Goal: Task Accomplishment & Management: Complete application form

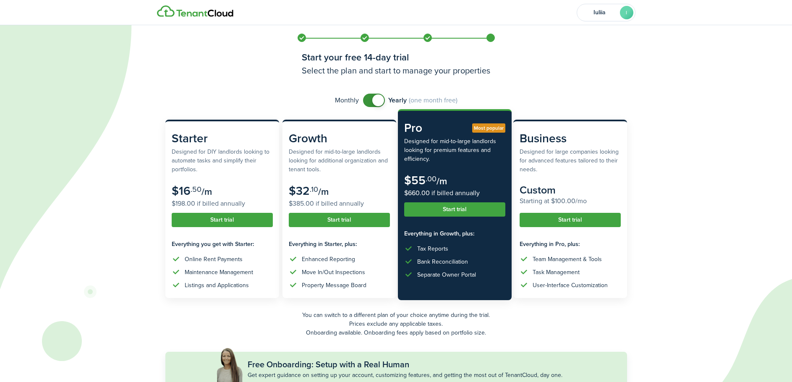
click at [441, 210] on button "Start trial" at bounding box center [454, 209] width 101 height 14
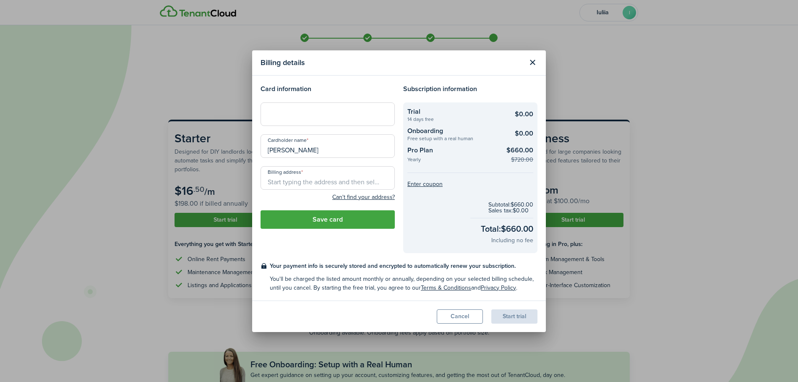
click at [422, 152] on checkout-summary-item-title "Pro Plan" at bounding box center [454, 151] width 94 height 12
click at [417, 162] on checkout-summary-item-description "Yearly" at bounding box center [454, 160] width 94 height 7
click at [318, 152] on input "[PERSON_NAME]" at bounding box center [328, 146] width 134 height 24
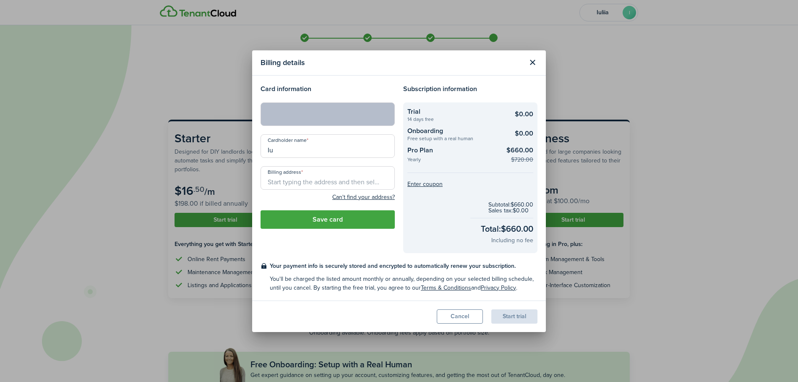
type input "I"
type input "[PERSON_NAME]"
click at [285, 185] on input "Billing address" at bounding box center [328, 178] width 134 height 24
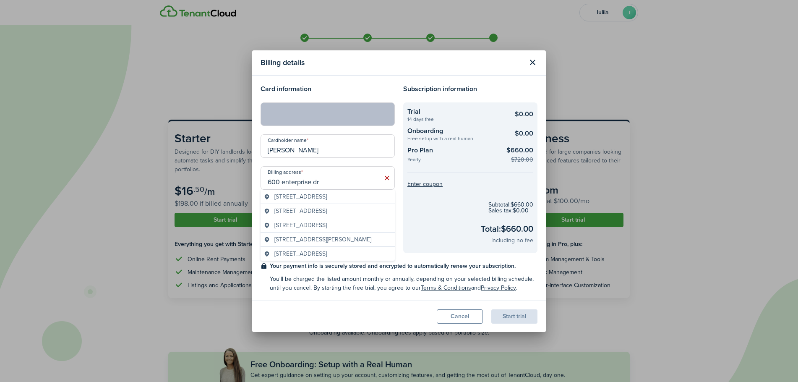
click at [302, 197] on span "[STREET_ADDRESS]" at bounding box center [300, 196] width 52 height 9
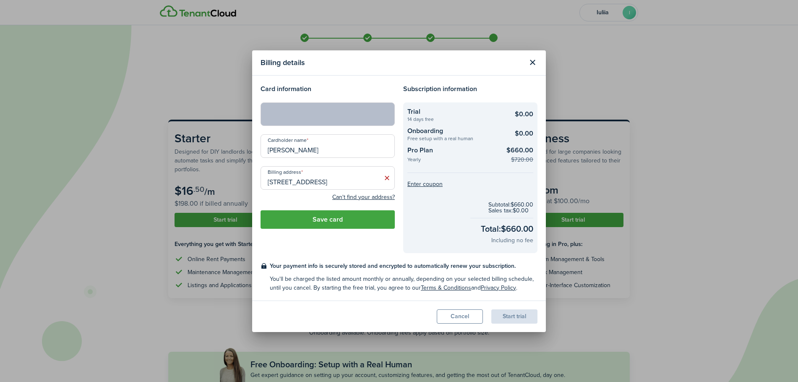
click at [322, 183] on input "[STREET_ADDRESS]" at bounding box center [328, 178] width 134 height 24
click at [308, 199] on span "[STREET_ADDRESS]" at bounding box center [300, 196] width 52 height 9
type input "[STREET_ADDRESS]"
click at [344, 223] on button "Save card" at bounding box center [328, 219] width 134 height 18
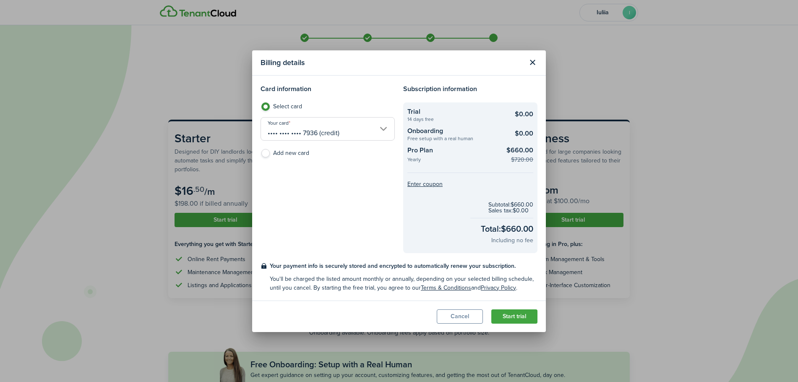
click at [456, 316] on button "Cancel" at bounding box center [460, 316] width 46 height 14
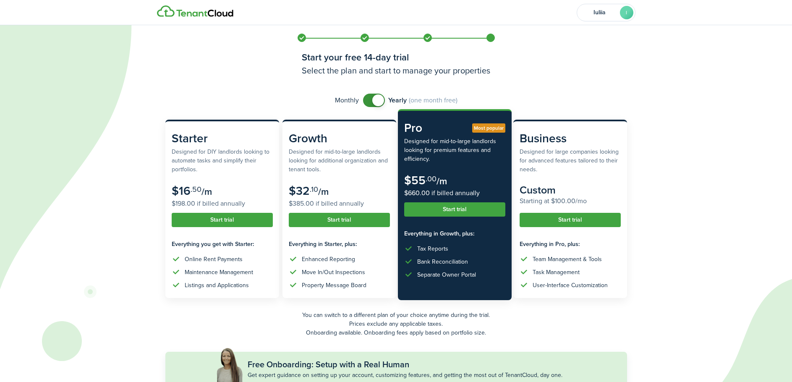
click at [429, 209] on button "Start trial" at bounding box center [454, 209] width 101 height 14
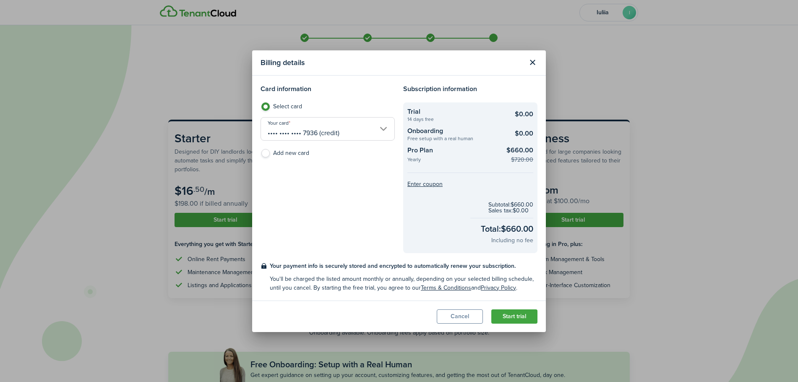
click at [529, 60] on button "Close modal" at bounding box center [532, 62] width 14 height 14
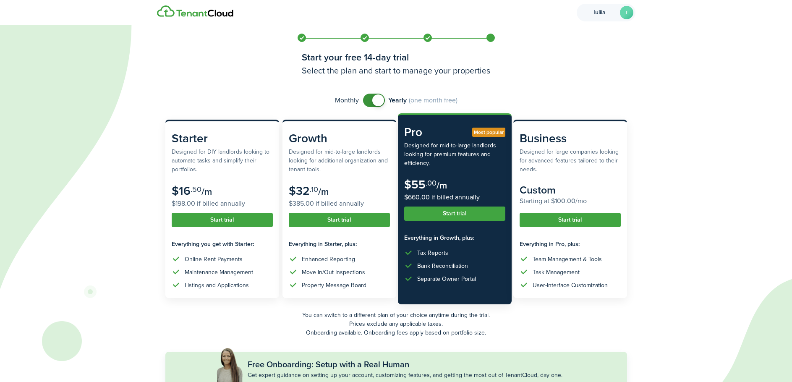
click at [624, 14] on avatar-text "I" at bounding box center [626, 12] width 13 height 13
click at [558, 46] on h2 "[PERSON_NAME]" at bounding box center [585, 46] width 80 height 8
click at [554, 42] on h2 "[PERSON_NAME]" at bounding box center [585, 46] width 80 height 8
click at [532, 44] on avatar-text "IB" at bounding box center [528, 44] width 20 height 20
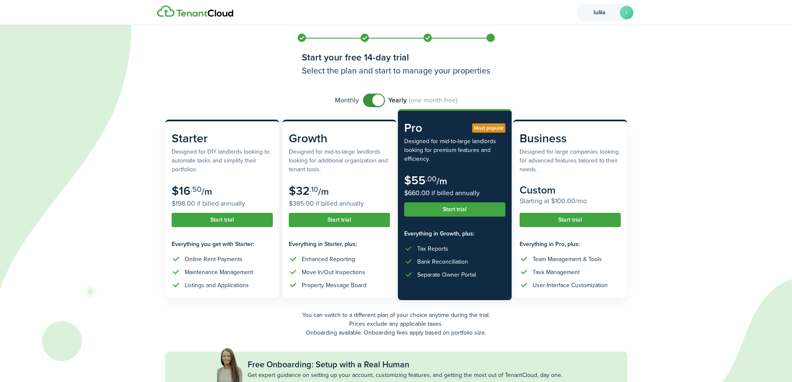
click at [445, 212] on button "Start trial" at bounding box center [454, 209] width 101 height 14
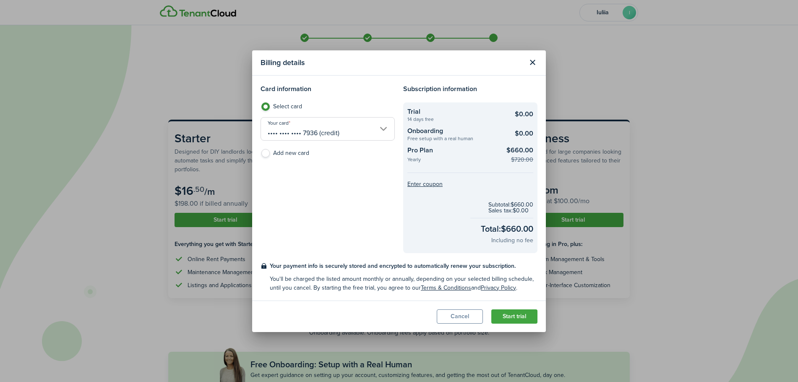
click at [520, 315] on button "Start trial" at bounding box center [514, 316] width 46 height 14
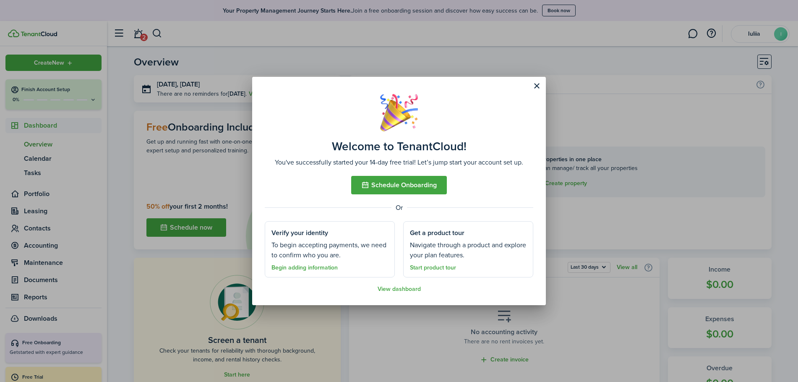
click at [396, 186] on button "Schedule Onboarding" at bounding box center [399, 185] width 96 height 18
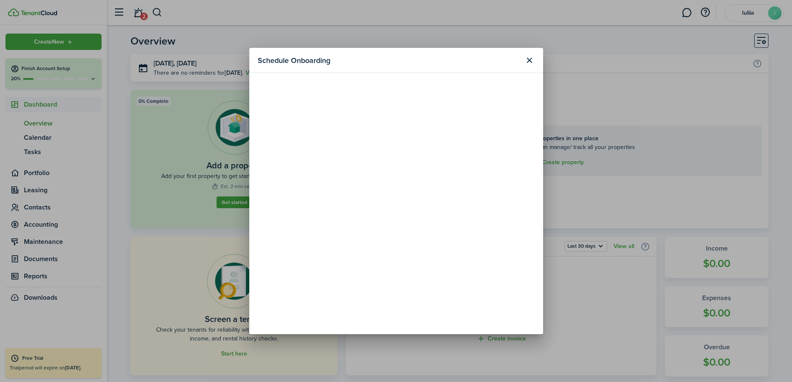
click at [527, 59] on button "Close modal" at bounding box center [529, 60] width 14 height 14
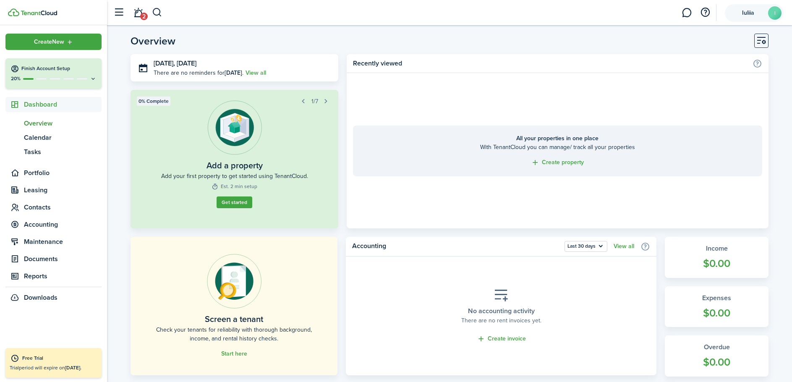
click at [776, 9] on avatar-text "I" at bounding box center [774, 12] width 13 height 13
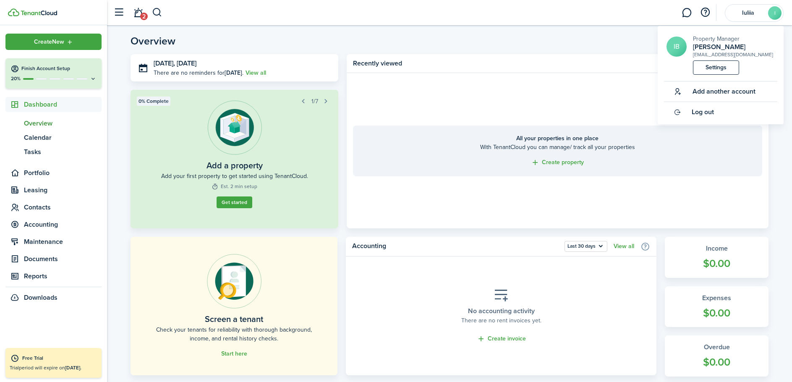
click at [711, 68] on link "Settings" at bounding box center [716, 67] width 46 height 14
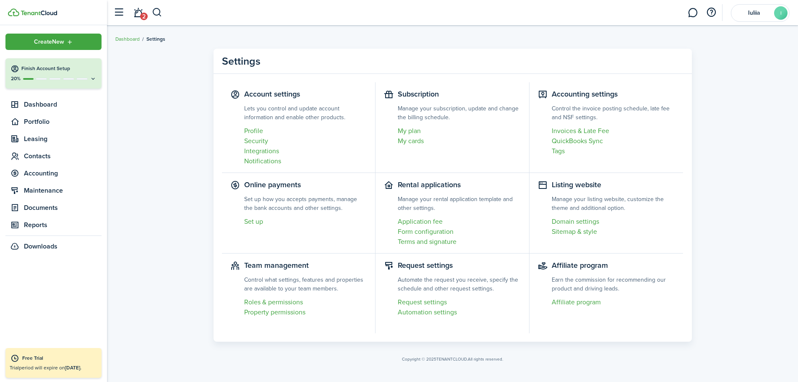
click at [259, 131] on link "Profile" at bounding box center [305, 131] width 123 height 10
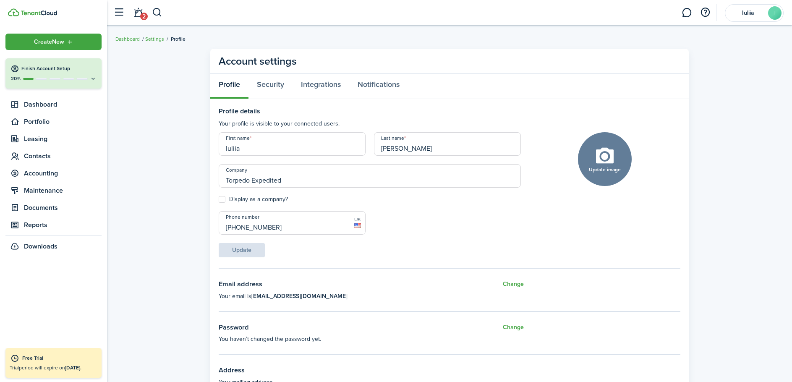
click at [284, 180] on input "Torpedo Expedited" at bounding box center [370, 176] width 302 height 24
type input "T"
type input "GTA"
click at [240, 251] on button "Update" at bounding box center [242, 250] width 46 height 14
click at [270, 86] on link "Security" at bounding box center [270, 86] width 44 height 25
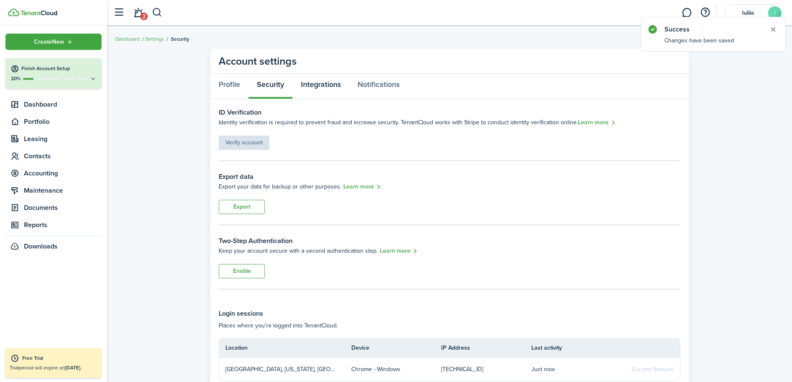
click at [314, 86] on link "Integrations" at bounding box center [321, 86] width 57 height 25
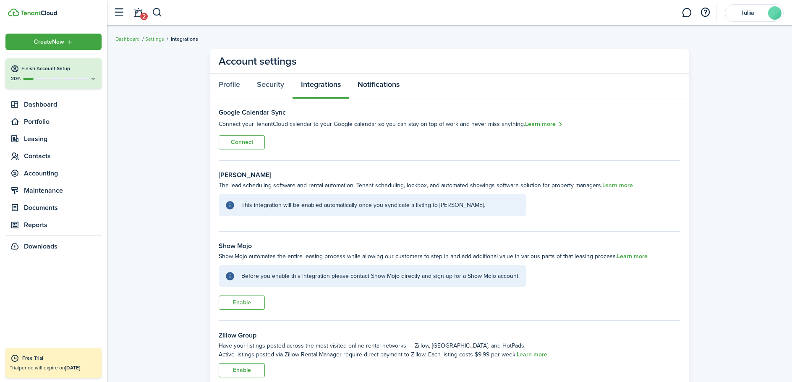
click at [383, 86] on link "Notifications" at bounding box center [378, 86] width 59 height 25
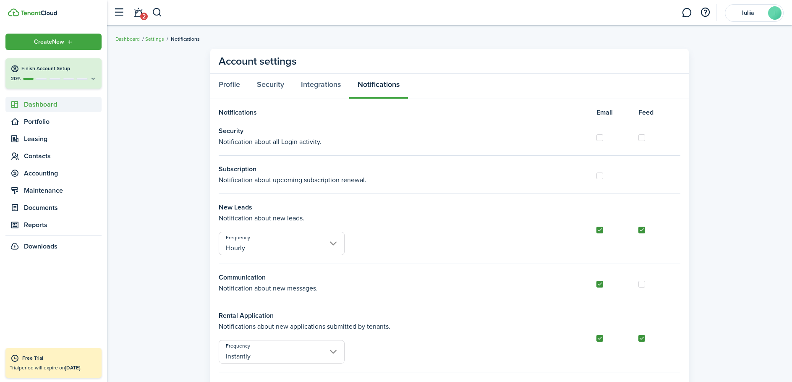
click at [66, 104] on span "Dashboard" at bounding box center [63, 104] width 78 height 10
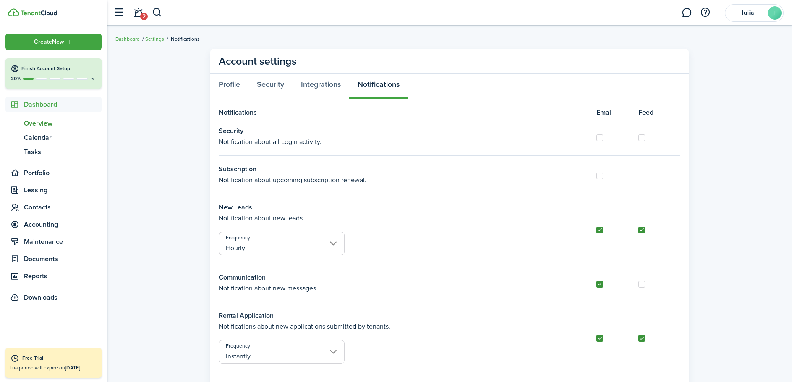
click at [50, 123] on span "Overview" at bounding box center [63, 123] width 78 height 10
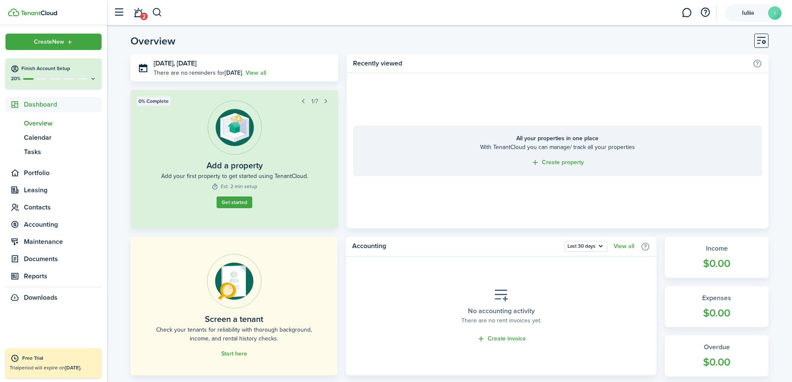
click at [765, 12] on account-user-avatar "[PERSON_NAME]" at bounding box center [754, 13] width 59 height 18
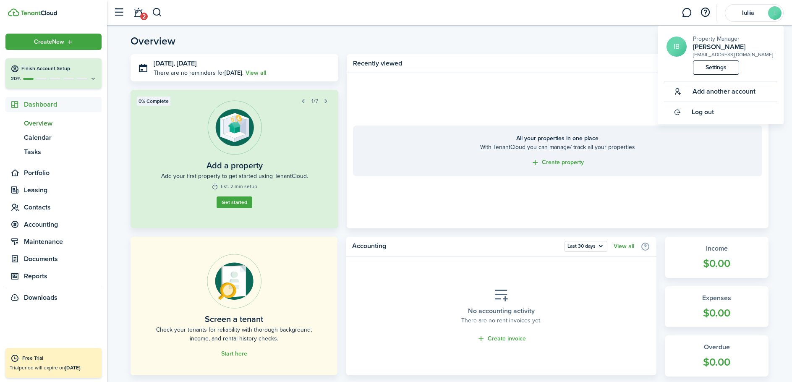
click at [709, 67] on link "Settings" at bounding box center [716, 67] width 46 height 14
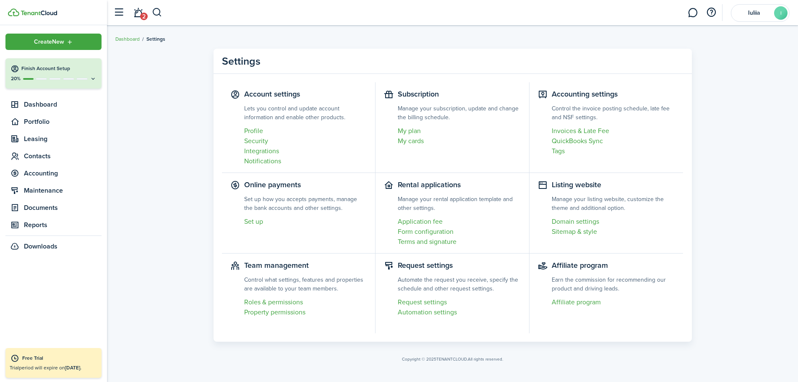
click at [414, 131] on link "My plan" at bounding box center [459, 131] width 123 height 10
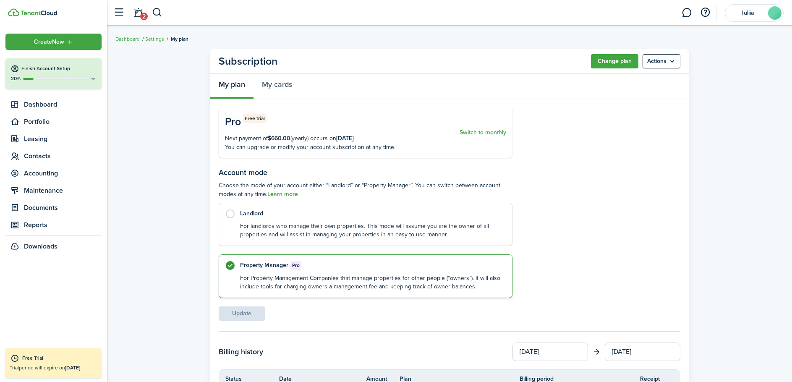
click at [475, 134] on button "Switch to monthly" at bounding box center [483, 133] width 47 height 38
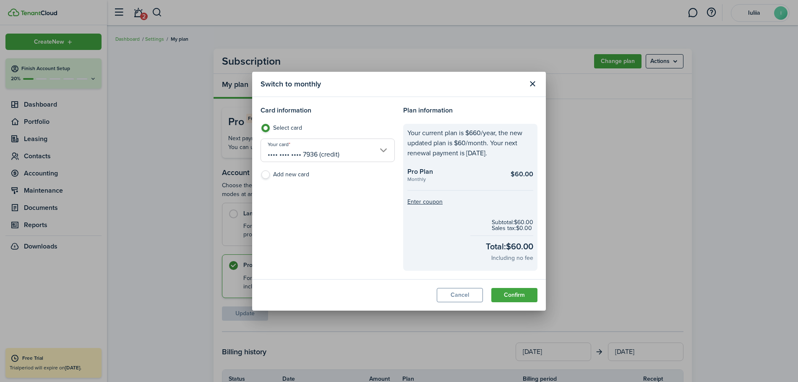
click at [515, 295] on button "Confirm" at bounding box center [514, 295] width 46 height 14
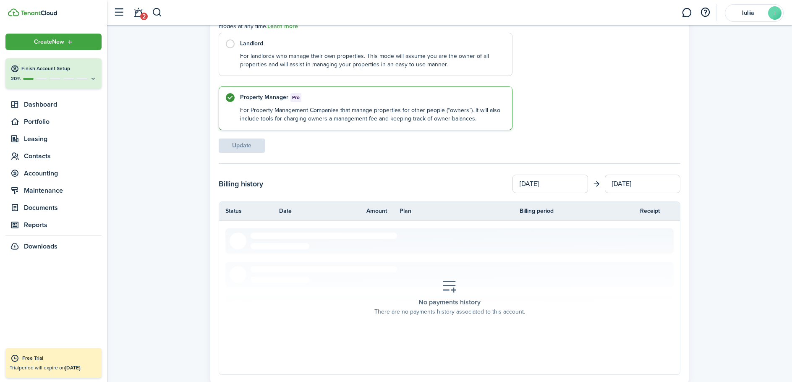
scroll to position [42, 0]
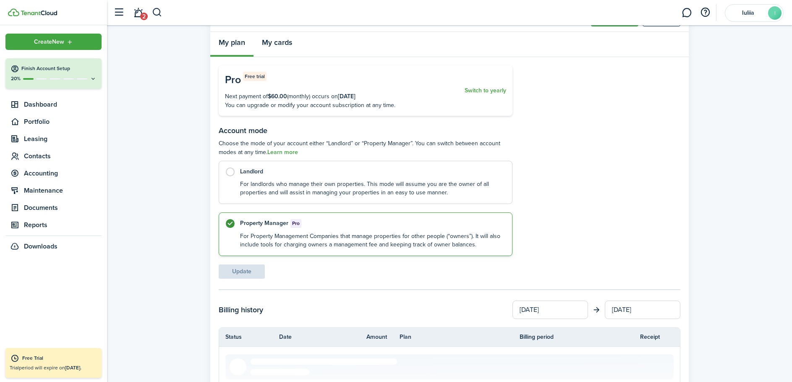
click at [280, 45] on link "My cards" at bounding box center [276, 44] width 47 height 25
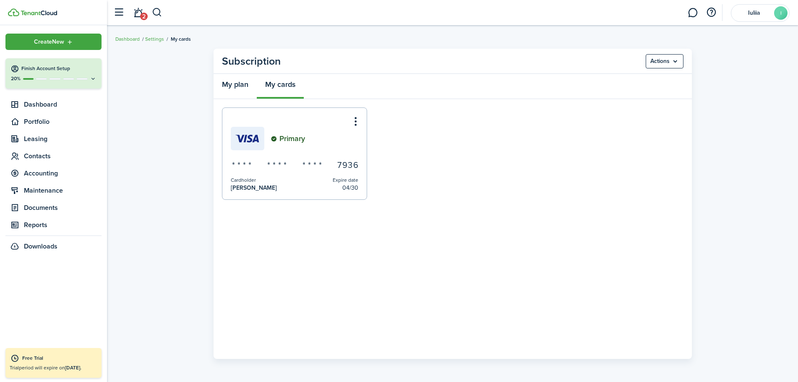
click at [235, 84] on link "My plan" at bounding box center [235, 86] width 43 height 25
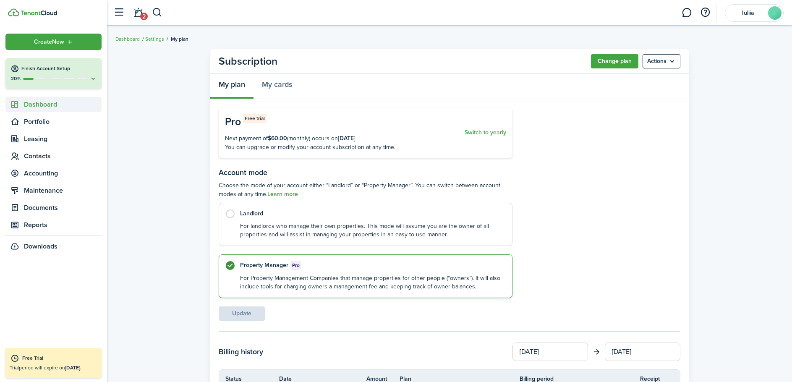
click at [31, 109] on span "Dashboard" at bounding box center [63, 104] width 78 height 10
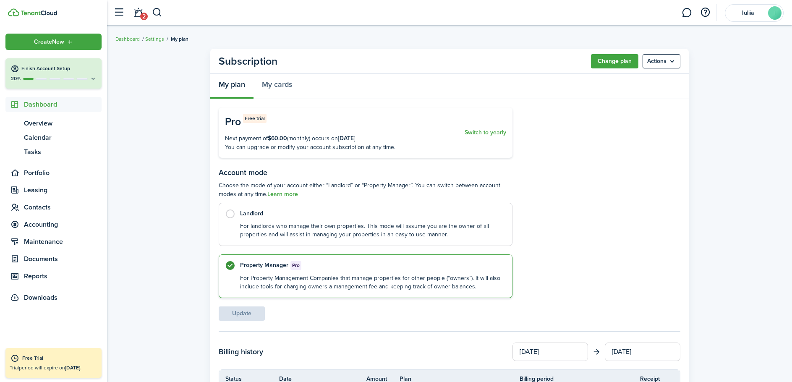
click at [53, 107] on span "Dashboard" at bounding box center [63, 104] width 78 height 10
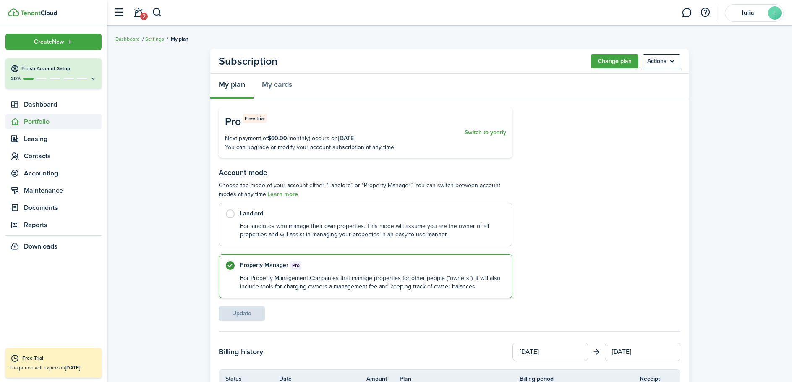
click at [46, 127] on span "Portfolio" at bounding box center [63, 122] width 78 height 10
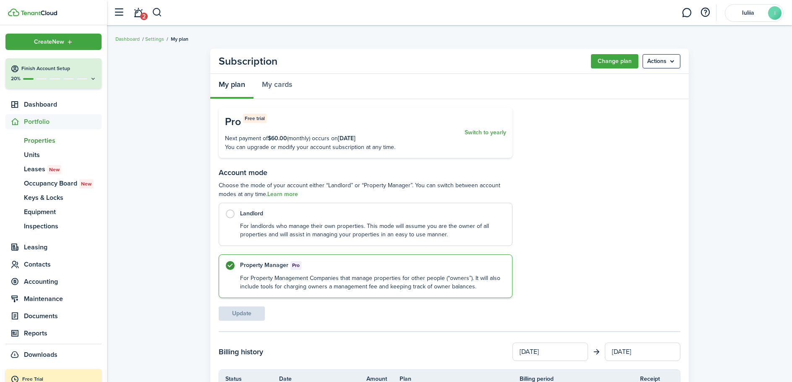
click at [46, 143] on span "Properties" at bounding box center [63, 141] width 78 height 10
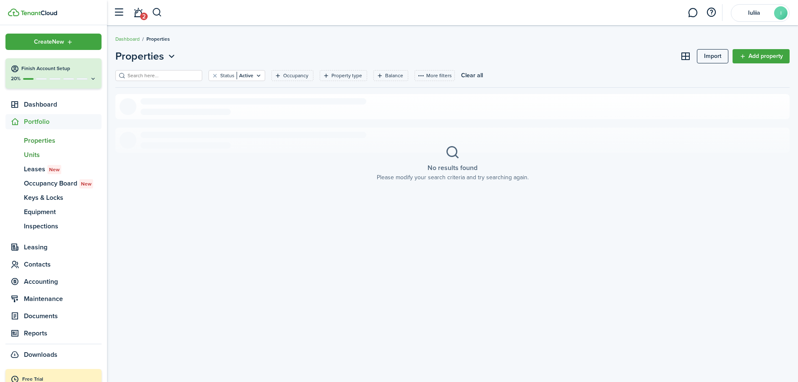
click at [29, 156] on span "Units" at bounding box center [63, 155] width 78 height 10
click at [37, 101] on span "Dashboard" at bounding box center [63, 104] width 78 height 10
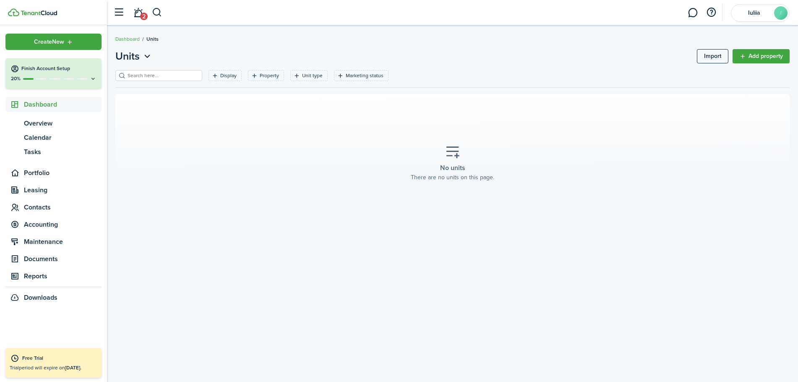
click at [93, 79] on icon at bounding box center [93, 79] width 7 height 6
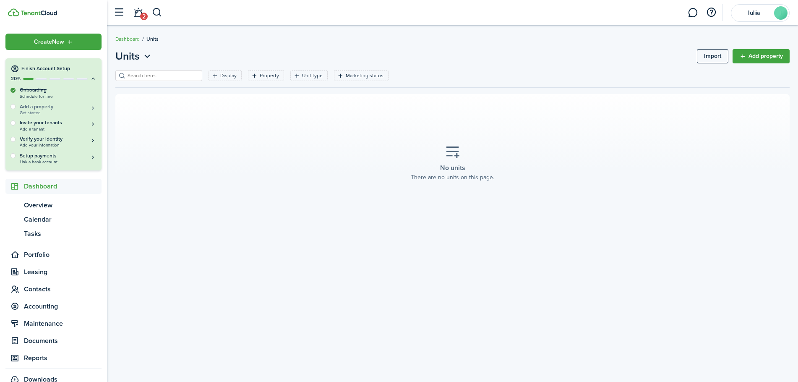
click at [78, 107] on h5 "Add a property" at bounding box center [58, 107] width 77 height 8
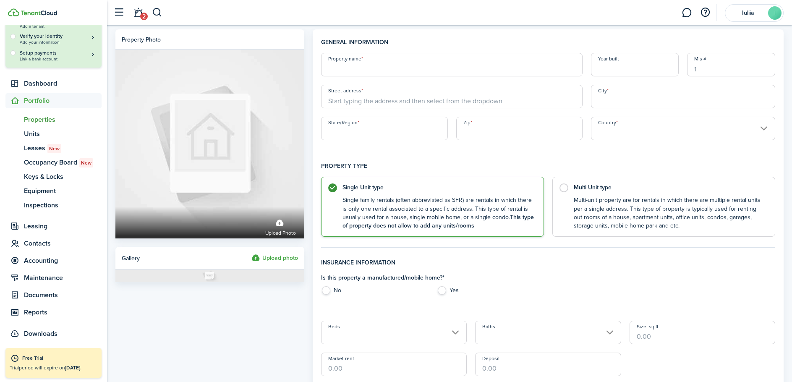
click at [384, 65] on input "Property name" at bounding box center [451, 65] width 261 height 24
click at [375, 97] on input "Street address" at bounding box center [451, 97] width 261 height 24
paste input "[STREET_ADDRESS]"
click at [387, 117] on span "[STREET_ADDRESS]" at bounding box center [361, 115] width 52 height 9
type input "[STREET_ADDRESS]"
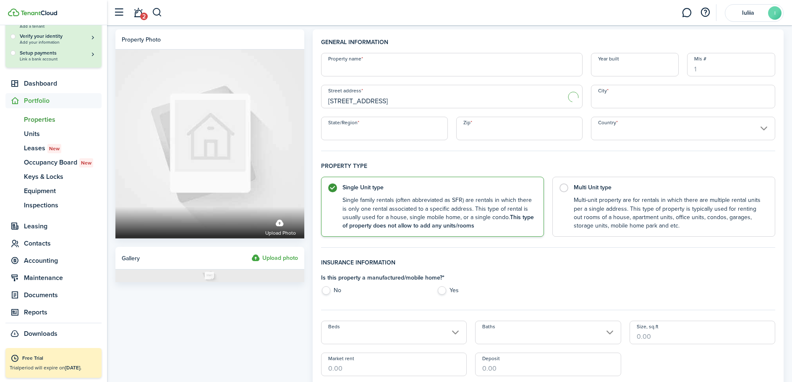
type input "Palatine"
type input "IL"
type input "60067"
type input "[GEOGRAPHIC_DATA]"
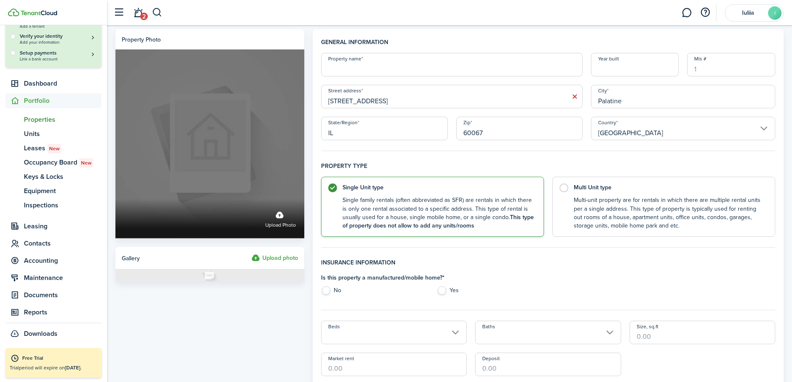
click at [285, 221] on label "Upload photo" at bounding box center [280, 218] width 31 height 22
click at [115, 199] on input "Upload photo" at bounding box center [115, 199] width 0 height 0
click at [279, 218] on label "Upload photo" at bounding box center [280, 218] width 31 height 22
click at [115, 199] on input "Upload photo" at bounding box center [115, 199] width 0 height 0
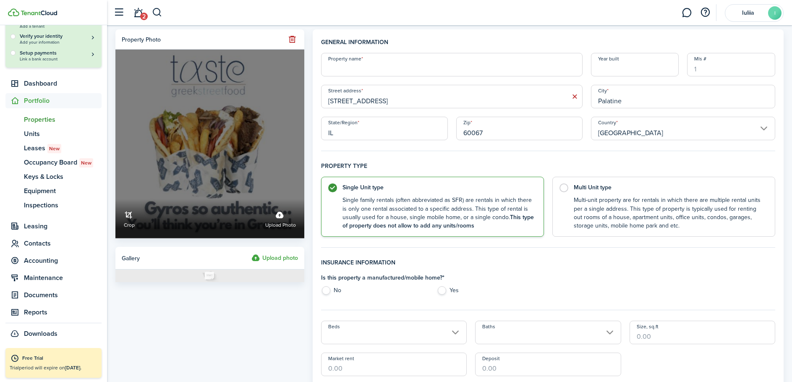
click at [278, 214] on label "Upload photo" at bounding box center [280, 218] width 31 height 22
click at [115, 199] on input "Crop Upload photo" at bounding box center [115, 199] width 0 height 0
click at [277, 214] on label "Upload photo" at bounding box center [280, 218] width 31 height 22
click at [115, 199] on input "Crop Upload photo" at bounding box center [115, 199] width 0 height 0
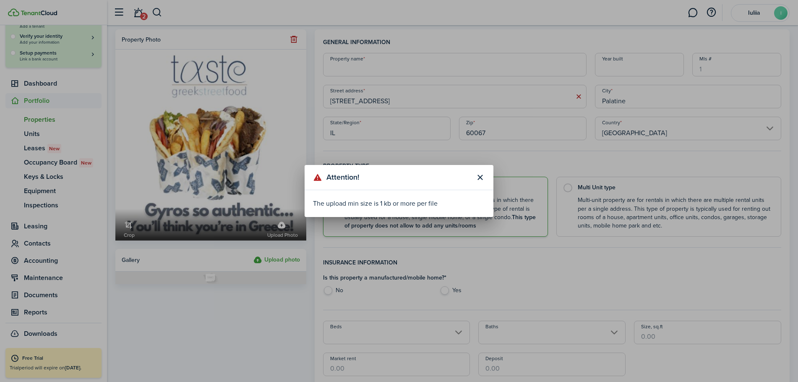
click at [475, 176] on button "Close modal" at bounding box center [480, 177] width 14 height 14
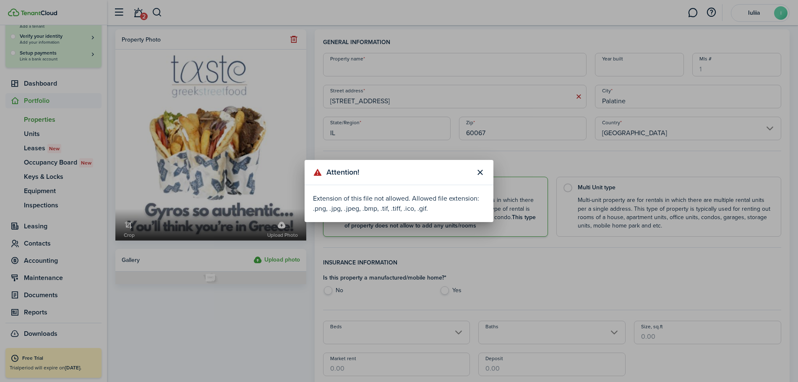
click at [480, 172] on button "Close modal" at bounding box center [480, 172] width 14 height 14
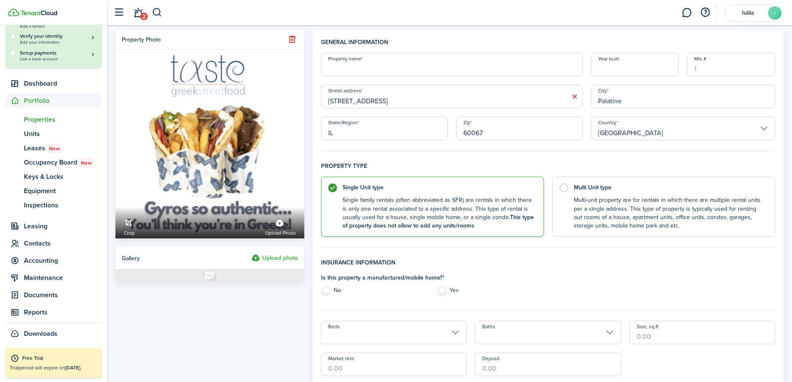
click at [130, 260] on span "Gallery" at bounding box center [131, 258] width 18 height 9
click at [265, 259] on label "Upload photo" at bounding box center [274, 258] width 47 height 10
click at [251, 253] on input "Upload photo" at bounding box center [251, 253] width 0 height 0
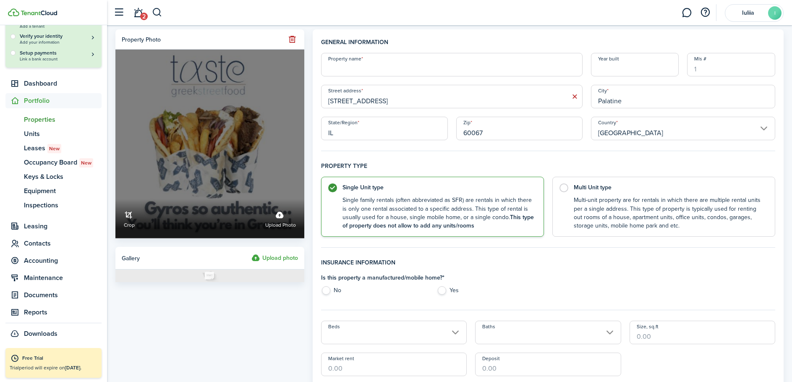
click at [281, 216] on label "Upload photo" at bounding box center [280, 218] width 31 height 22
click at [115, 199] on input "Crop Upload photo" at bounding box center [115, 199] width 0 height 0
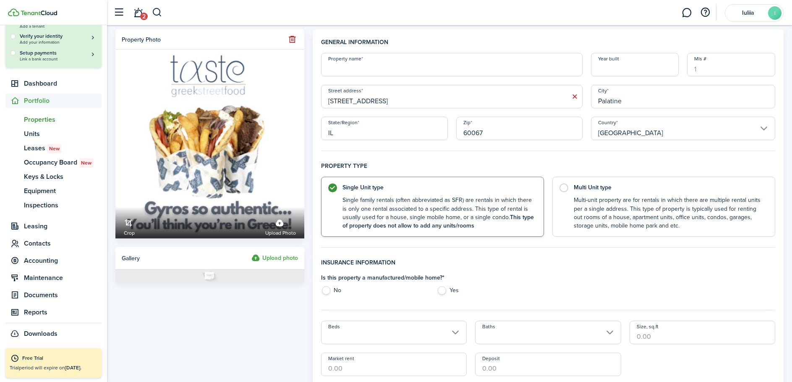
click at [377, 66] on input "Property name" at bounding box center [451, 65] width 261 height 24
drag, startPoint x: 370, startPoint y: 101, endPoint x: 327, endPoint y: 104, distance: 42.9
click at [327, 104] on input "[STREET_ADDRESS]" at bounding box center [451, 97] width 261 height 24
click at [420, 103] on input "[STREET_ADDRESS]" at bounding box center [451, 97] width 261 height 24
drag, startPoint x: 357, startPoint y: 102, endPoint x: 327, endPoint y: 103, distance: 29.4
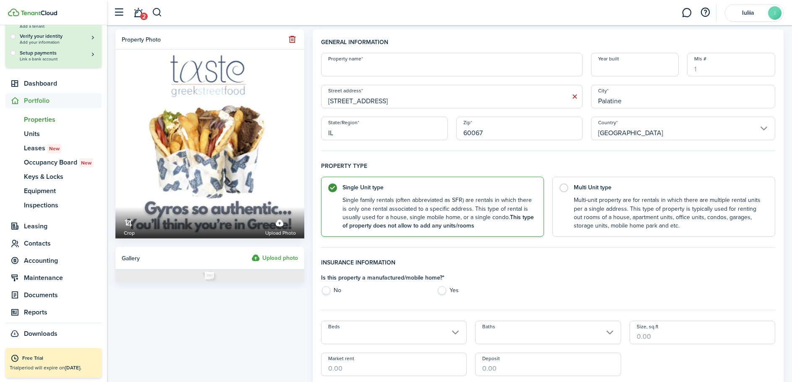
click at [327, 103] on input "[STREET_ADDRESS]" at bounding box center [451, 97] width 261 height 24
click at [413, 99] on input "[STREET_ADDRESS]" at bounding box center [451, 97] width 261 height 24
drag, startPoint x: 357, startPoint y: 102, endPoint x: 322, endPoint y: 97, distance: 35.1
click at [322, 97] on input "[STREET_ADDRESS]" at bounding box center [451, 97] width 261 height 24
click at [369, 72] on input "Property name" at bounding box center [451, 65] width 261 height 24
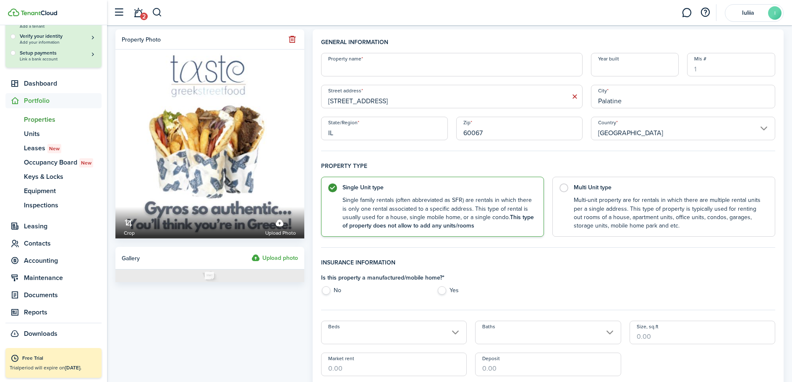
paste input "905 Cove"
type input "905 Cove"
click at [644, 70] on input "Year built" at bounding box center [635, 65] width 88 height 24
type input "1995"
click at [732, 67] on input "Mls #" at bounding box center [731, 65] width 88 height 24
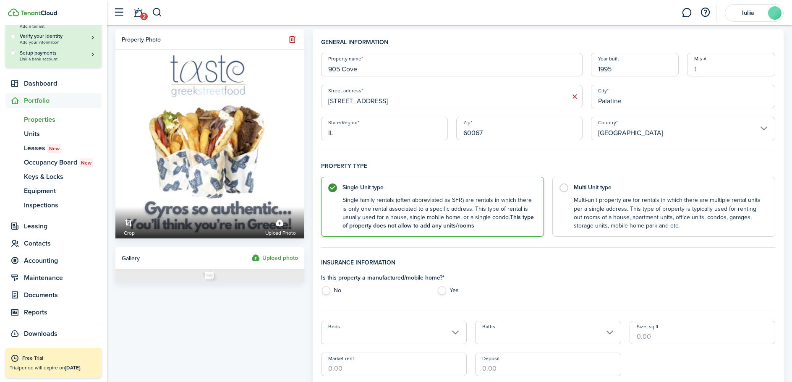
click at [705, 60] on input "Mls #" at bounding box center [731, 65] width 88 height 24
click at [701, 60] on input "Mls #" at bounding box center [731, 65] width 88 height 24
click at [704, 60] on input "Mls #" at bounding box center [731, 65] width 88 height 24
click at [709, 60] on input "Mls #" at bounding box center [731, 65] width 88 height 24
click at [289, 38] on button "button" at bounding box center [292, 40] width 12 height 12
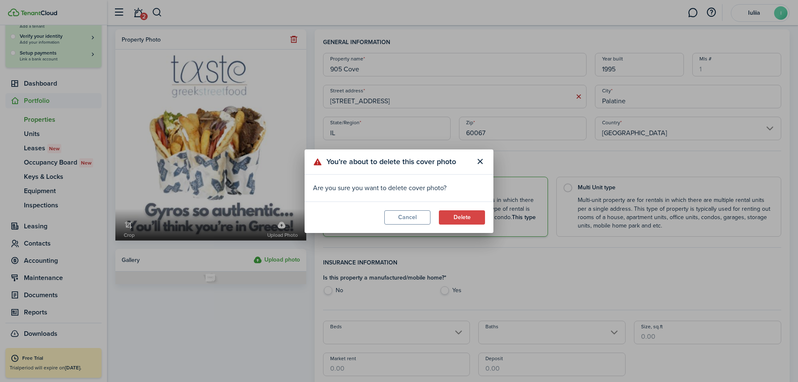
click at [464, 218] on button "Delete" at bounding box center [462, 217] width 46 height 14
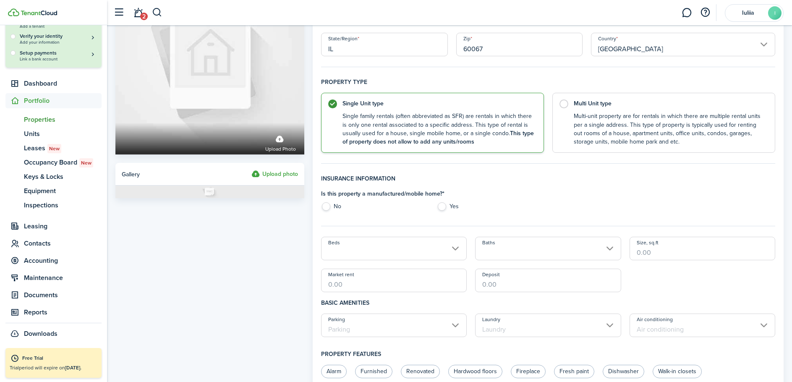
scroll to position [126, 0]
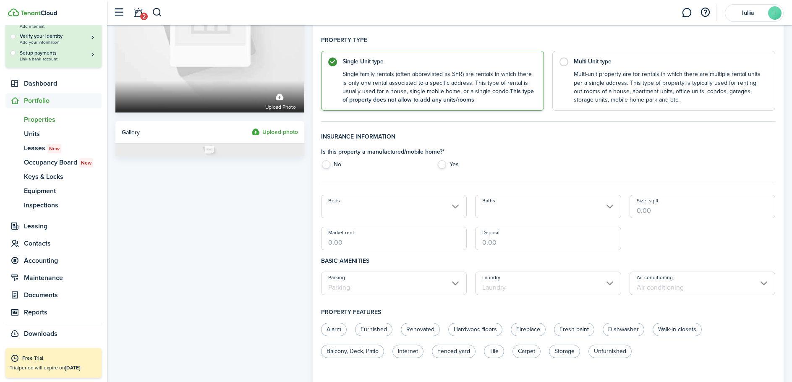
click at [326, 165] on label "No" at bounding box center [374, 166] width 107 height 13
radio input "true"
click at [457, 205] on input "Beds" at bounding box center [394, 207] width 146 height 24
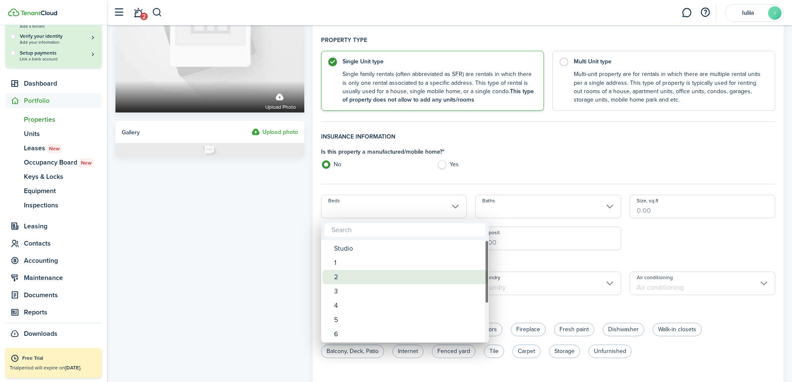
click at [346, 281] on div "2" at bounding box center [408, 277] width 149 height 14
type input "2"
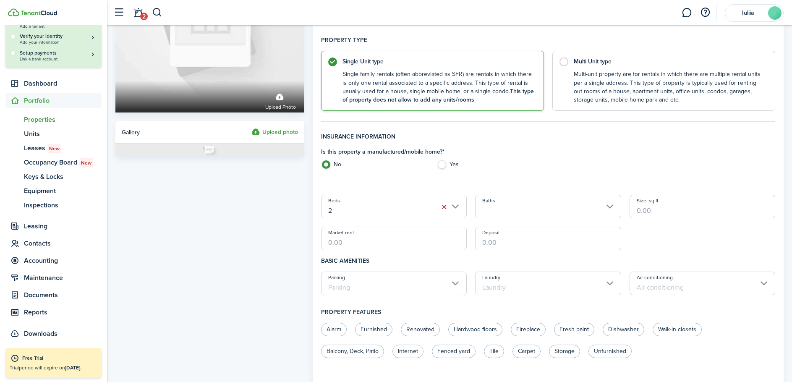
click at [609, 207] on input "Baths" at bounding box center [548, 207] width 146 height 24
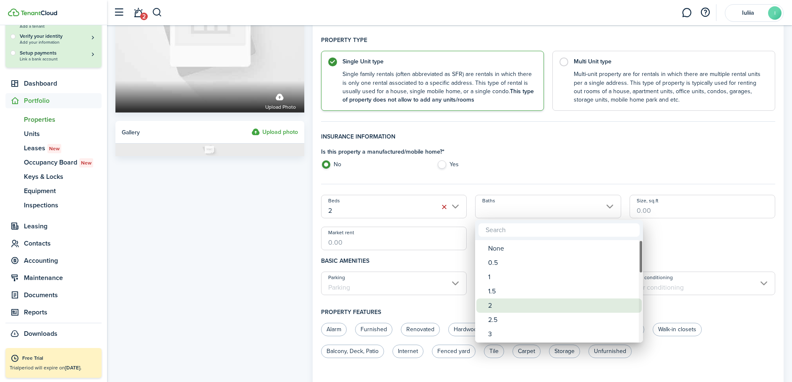
click at [501, 307] on div "2" at bounding box center [562, 305] width 149 height 14
type input "2"
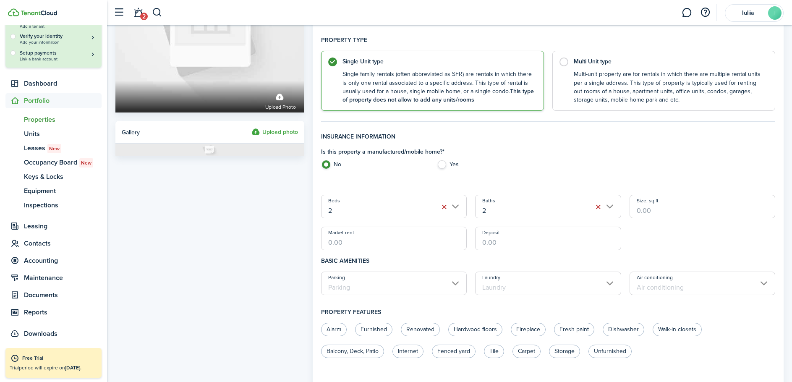
click at [679, 207] on input "Size, sq.ft" at bounding box center [702, 207] width 146 height 24
paste input "1,727"
type input "1,727"
click at [376, 242] on input "Market rent" at bounding box center [394, 239] width 146 height 24
click at [507, 241] on input "Deposit" at bounding box center [548, 239] width 146 height 24
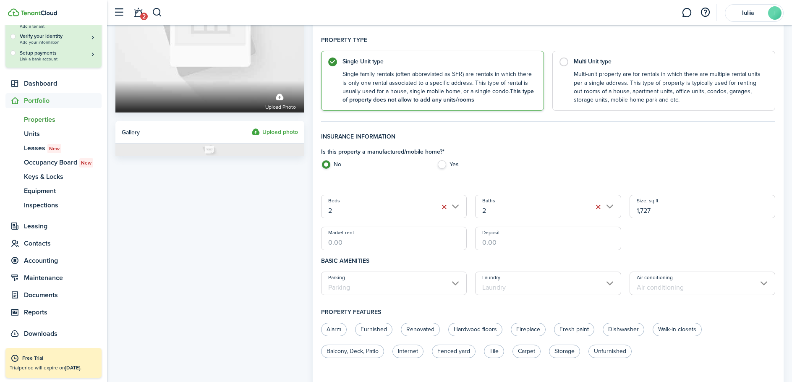
click at [456, 286] on input "Parking" at bounding box center [394, 284] width 146 height 24
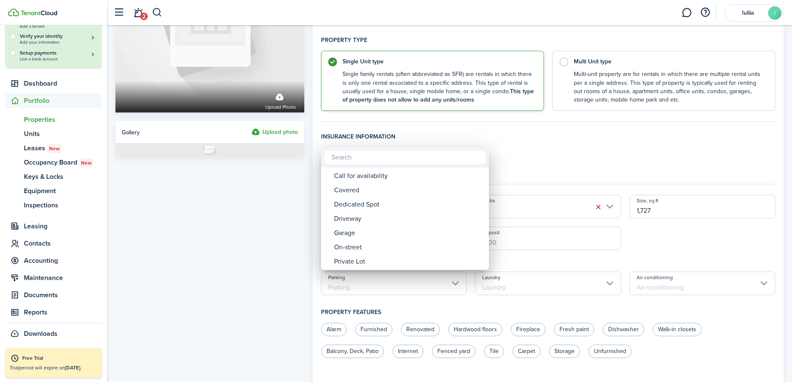
click at [554, 160] on div at bounding box center [396, 191] width 926 height 516
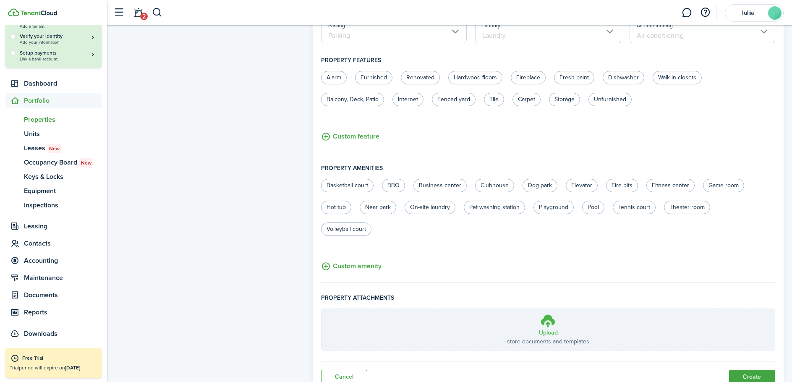
scroll to position [389, 0]
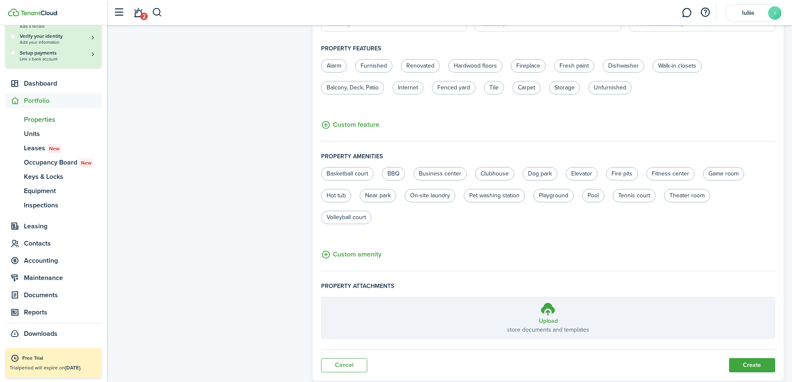
click at [744, 358] on button "Create" at bounding box center [752, 365] width 46 height 14
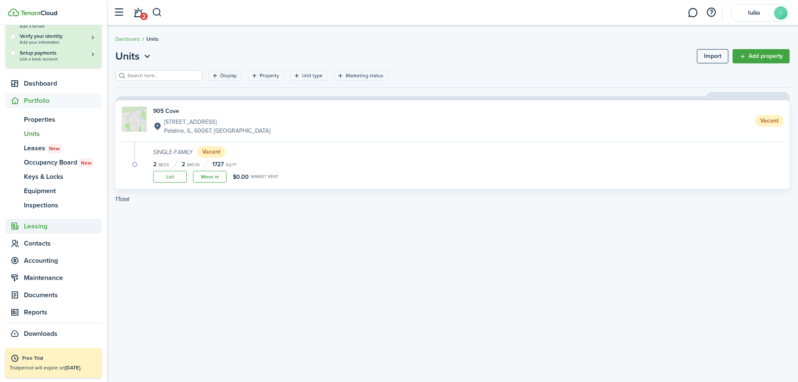
click at [47, 226] on span "Leasing" at bounding box center [63, 226] width 78 height 10
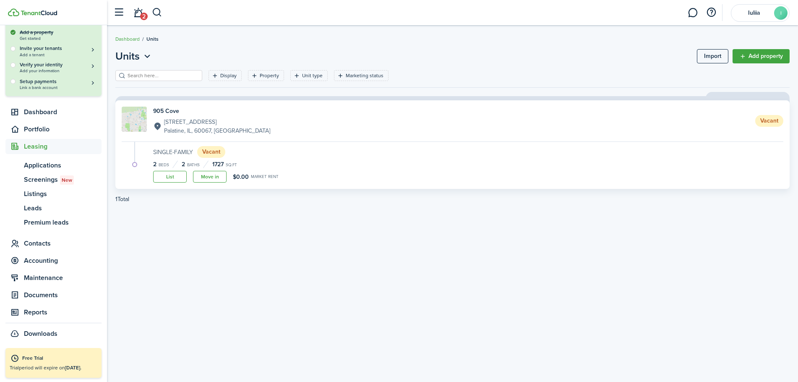
scroll to position [74, 0]
click at [47, 260] on span "Accounting" at bounding box center [63, 261] width 78 height 10
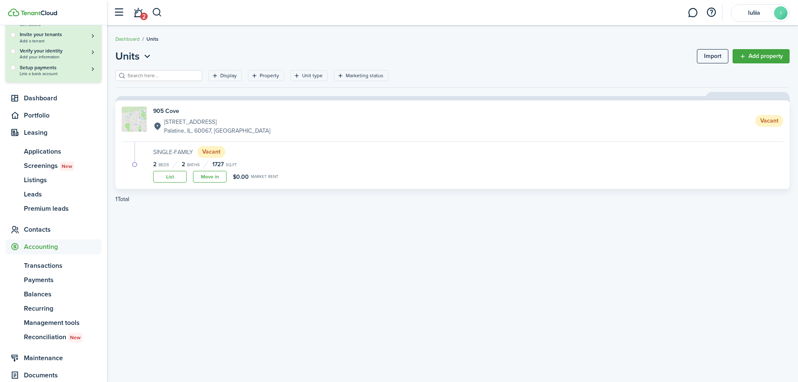
scroll to position [89, 0]
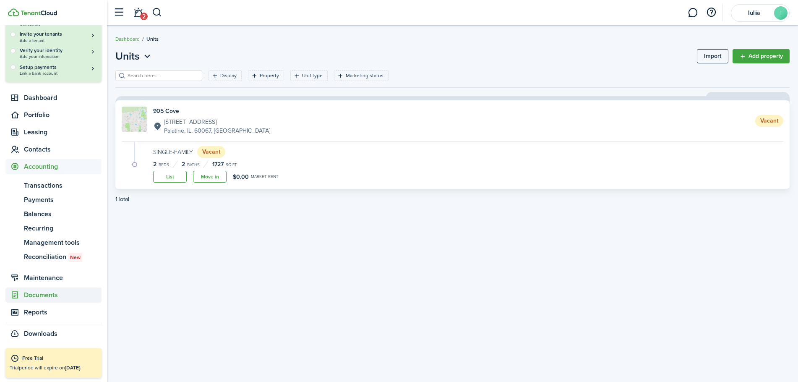
click at [46, 297] on span "Documents" at bounding box center [63, 295] width 78 height 10
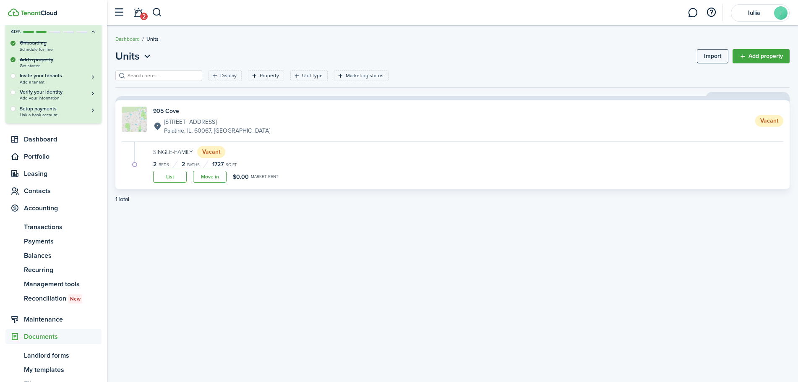
scroll to position [46, 0]
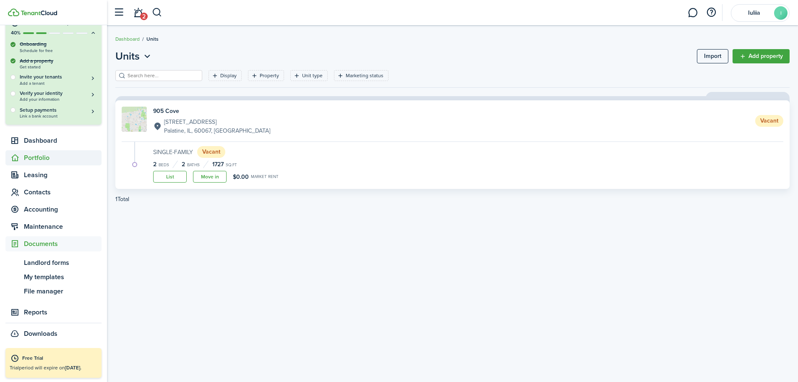
click at [46, 153] on span "Portfolio" at bounding box center [63, 158] width 78 height 10
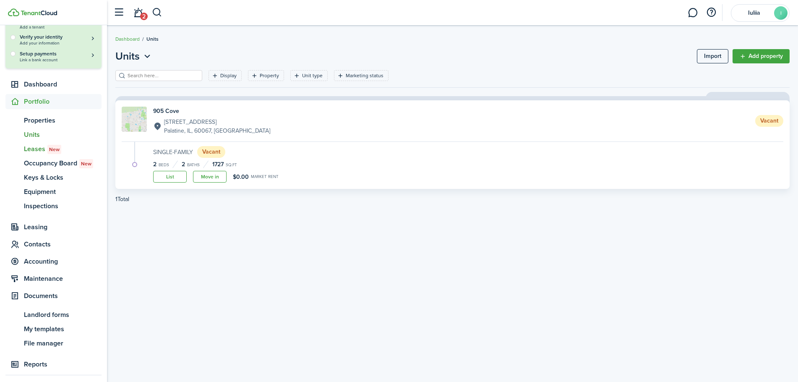
scroll to position [103, 0]
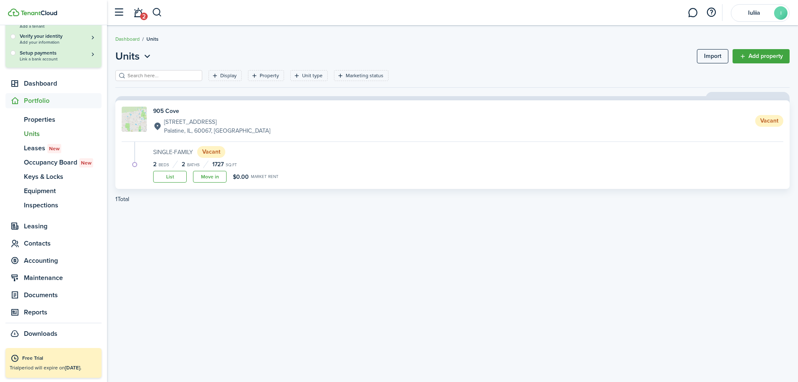
click at [27, 135] on span "Units" at bounding box center [63, 134] width 78 height 10
click at [29, 146] on span "Leases New" at bounding box center [63, 148] width 78 height 10
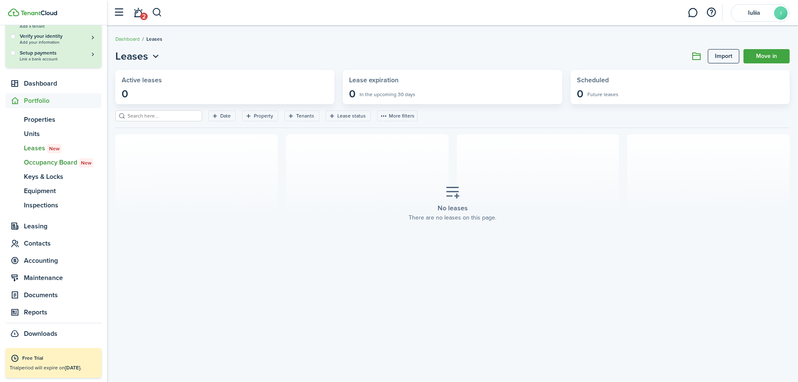
click at [36, 163] on span "Occupancy Board New" at bounding box center [63, 162] width 78 height 10
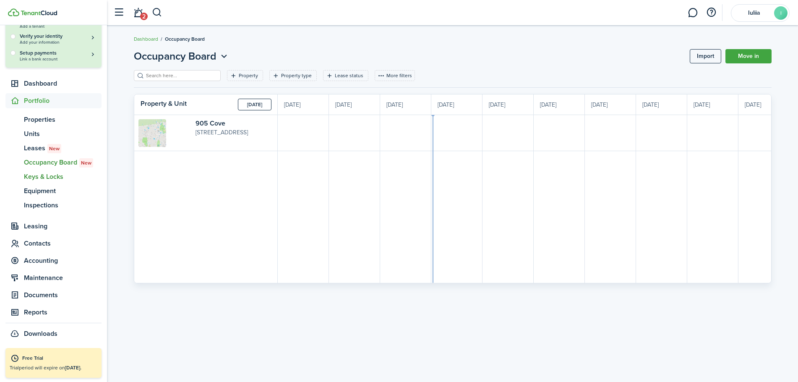
scroll to position [0, 154]
click at [54, 208] on span "Inspections" at bounding box center [63, 205] width 78 height 10
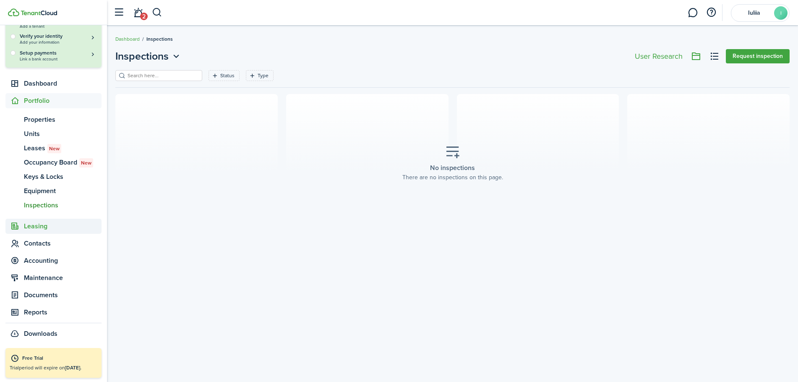
click at [42, 228] on span "Leasing" at bounding box center [63, 226] width 78 height 10
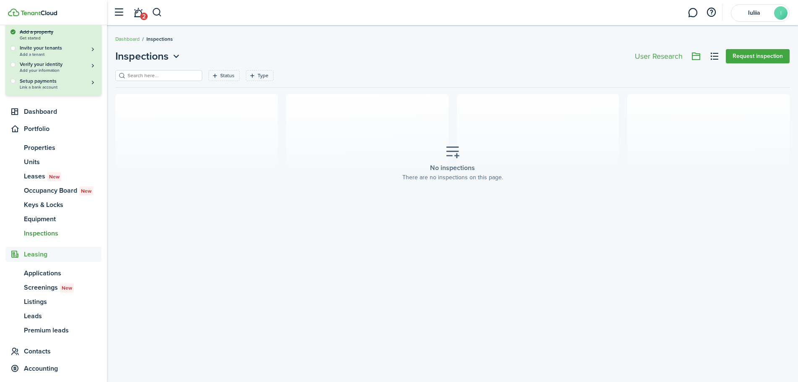
scroll to position [74, 0]
